Goal: Find specific page/section: Find specific page/section

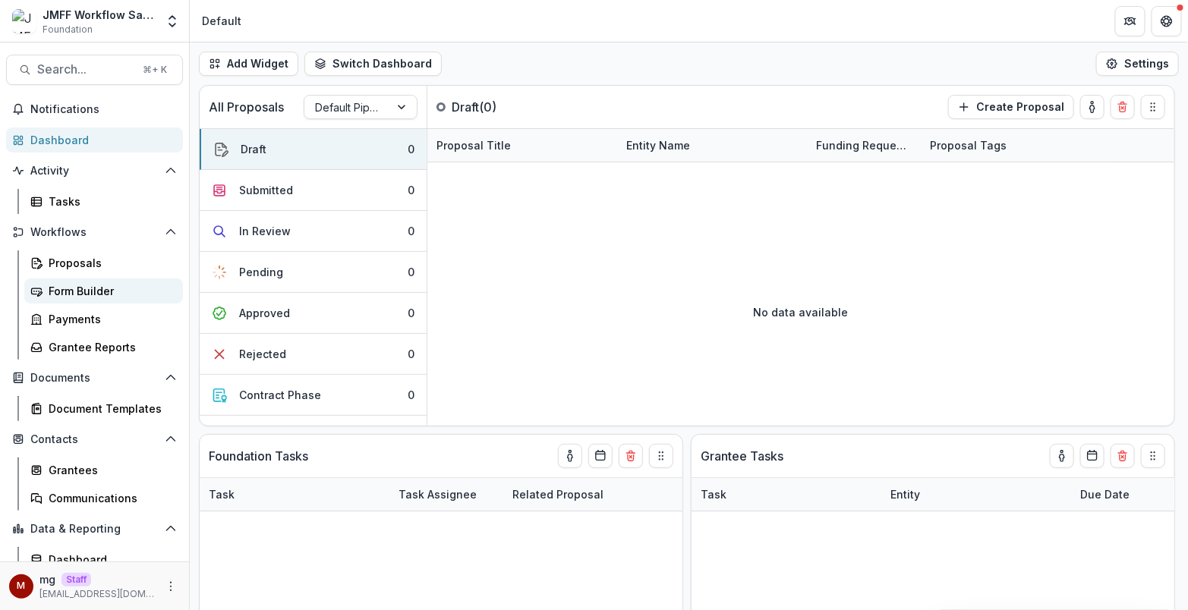
click at [86, 281] on link "Form Builder" at bounding box center [103, 291] width 159 height 25
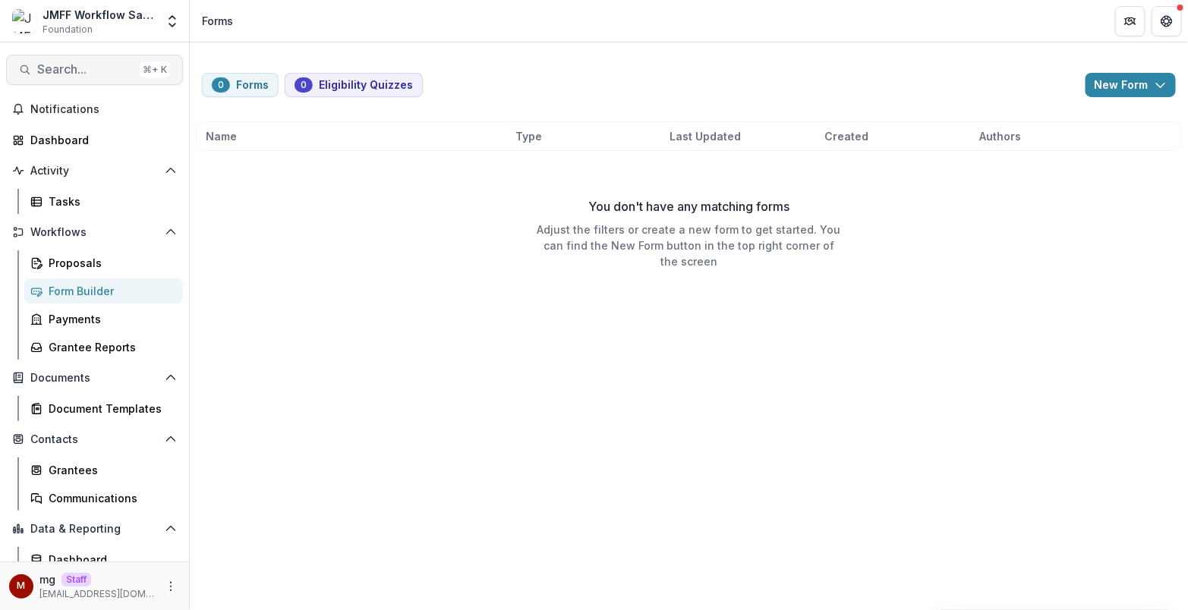
click at [58, 74] on span "Search..." at bounding box center [85, 69] width 96 height 14
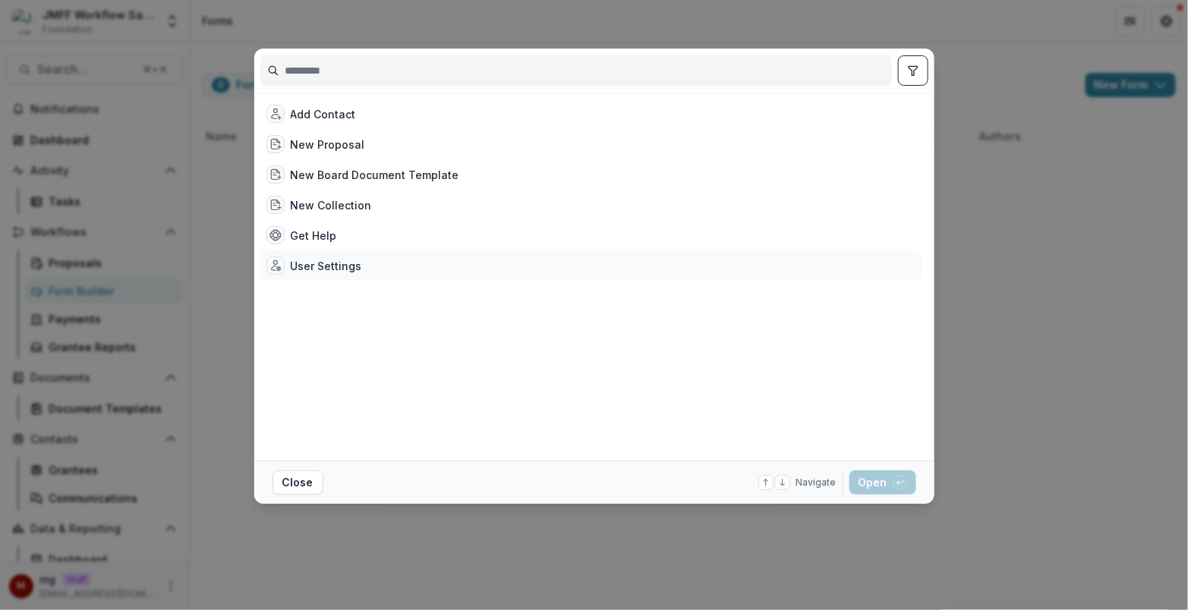
click at [338, 266] on div "User Settings" at bounding box center [326, 266] width 71 height 16
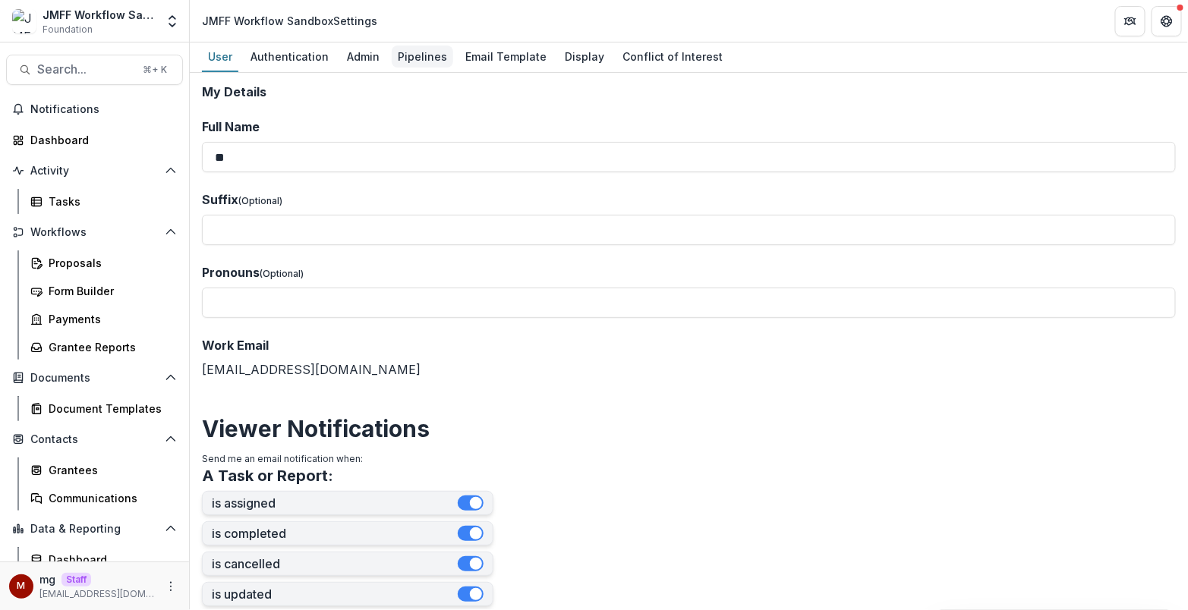
click at [404, 52] on div "Pipelines" at bounding box center [422, 57] width 61 height 22
